Goal: Task Accomplishment & Management: Use online tool/utility

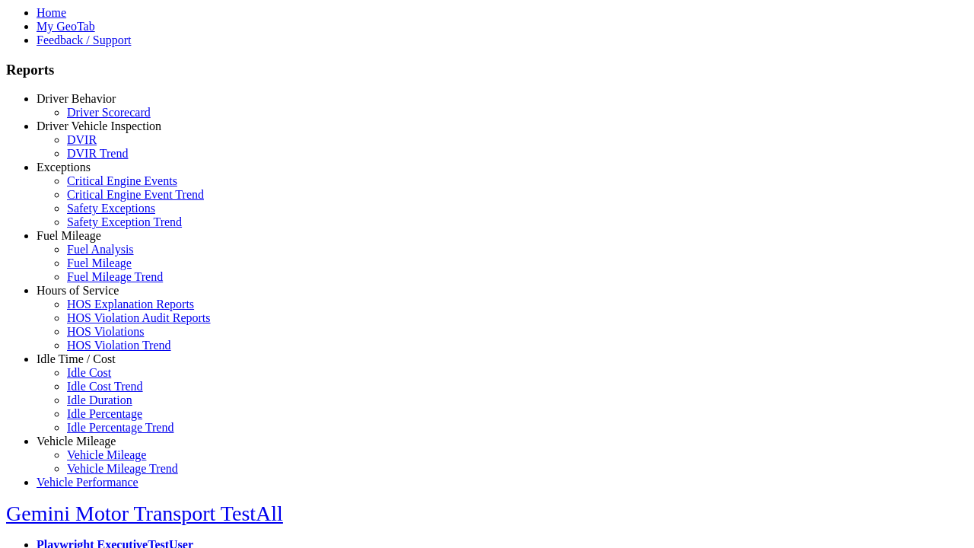
click at [88, 435] on link "Vehicle Mileage" at bounding box center [76, 441] width 79 height 13
click at [99, 448] on link "Vehicle Mileage" at bounding box center [106, 454] width 79 height 13
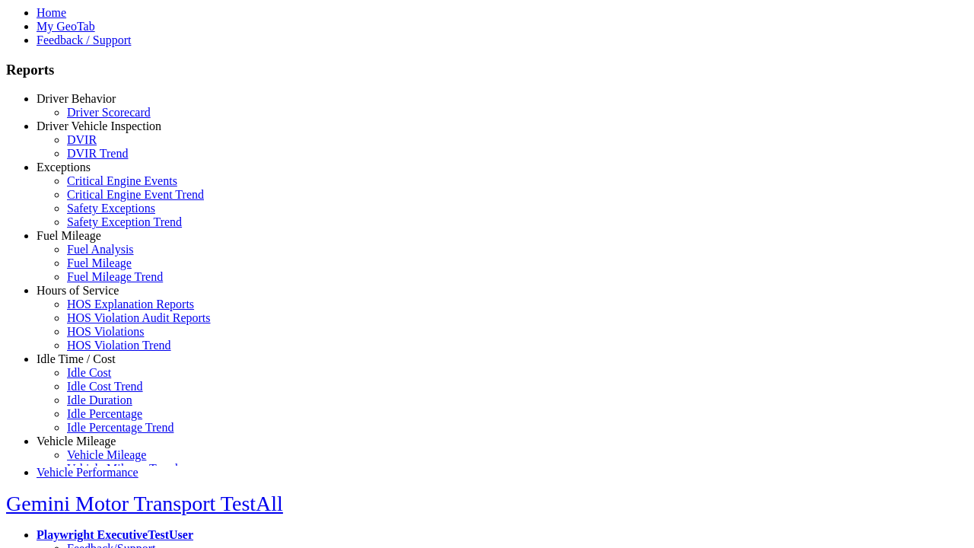
scroll to position [13, 0]
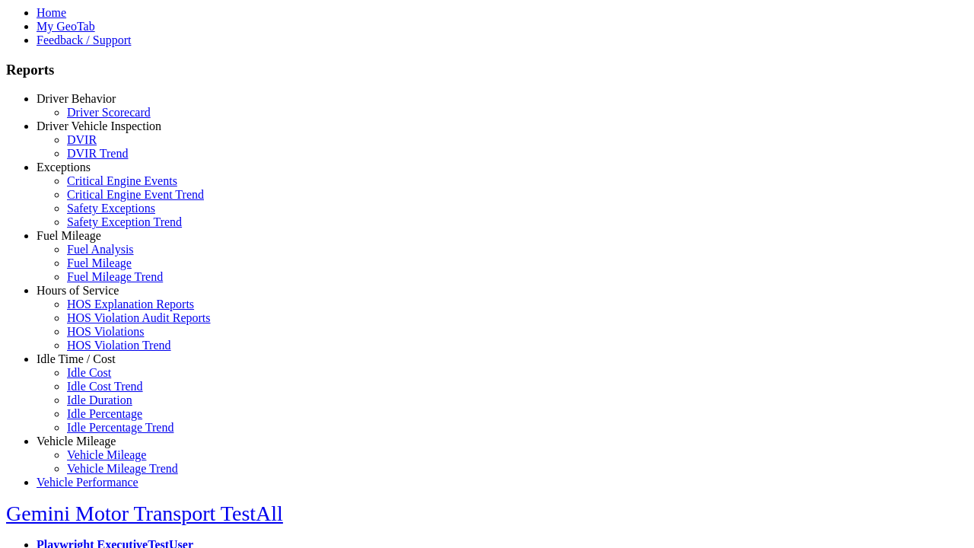
select select
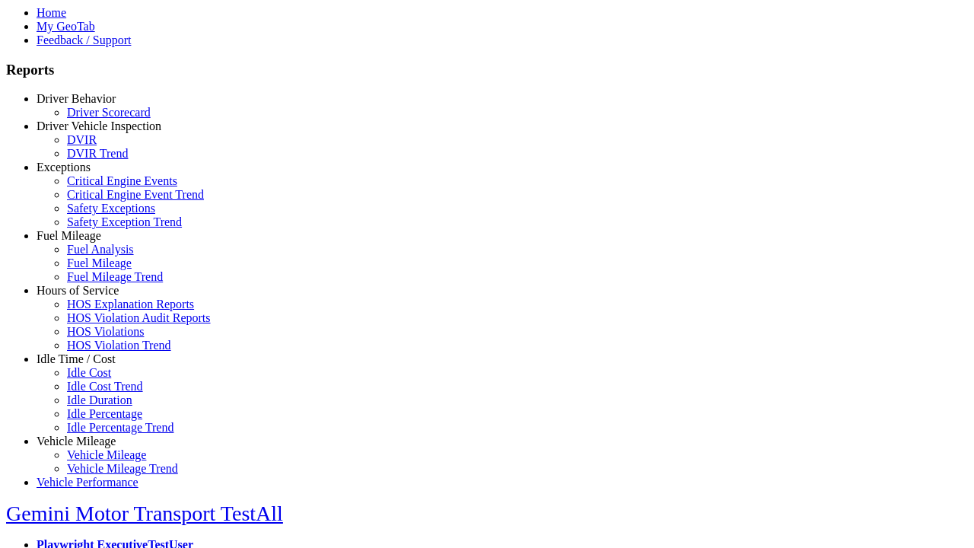
select select
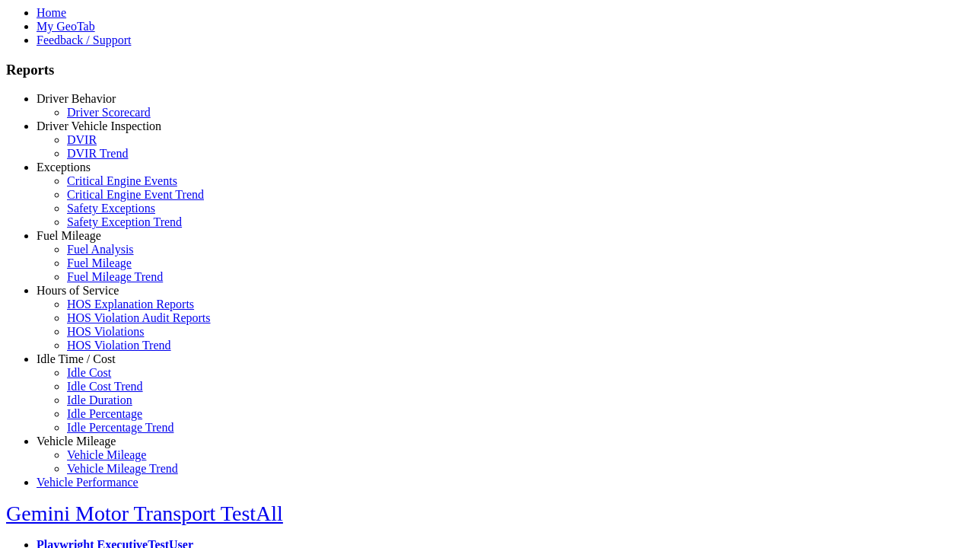
select select "**********"
